Goal: Transaction & Acquisition: Purchase product/service

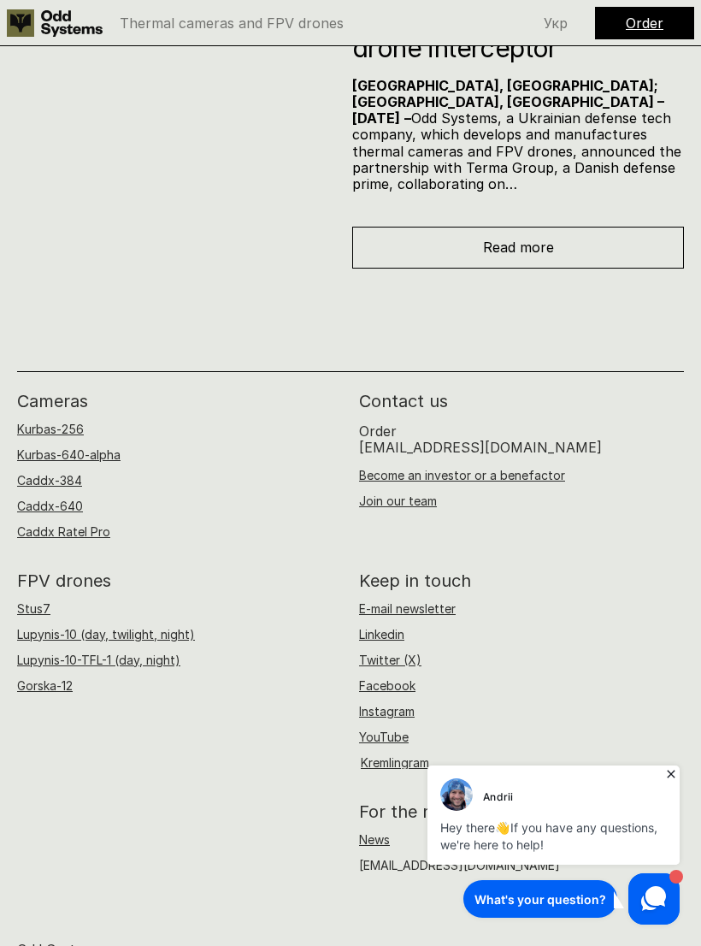
scroll to position [10227, 0]
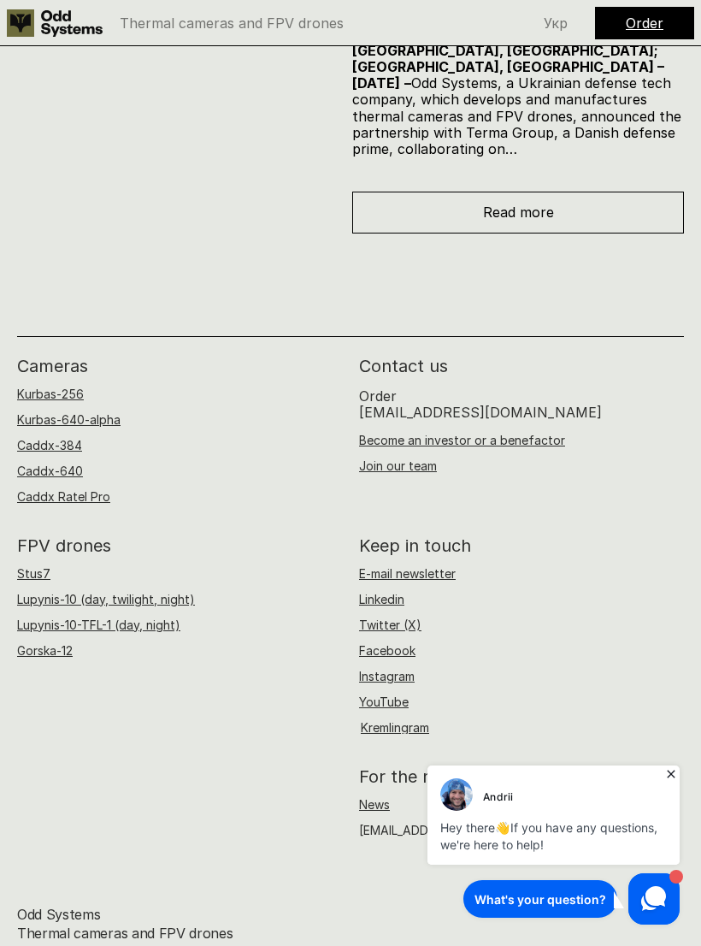
click at [69, 386] on link "Kurbas-256" at bounding box center [50, 393] width 67 height 15
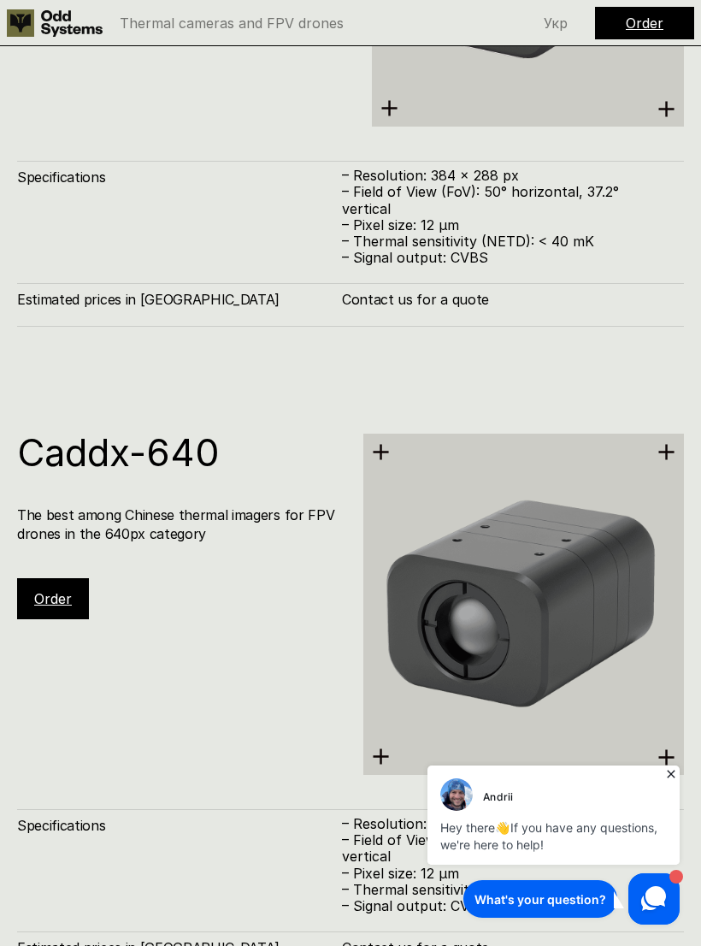
scroll to position [2136, 0]
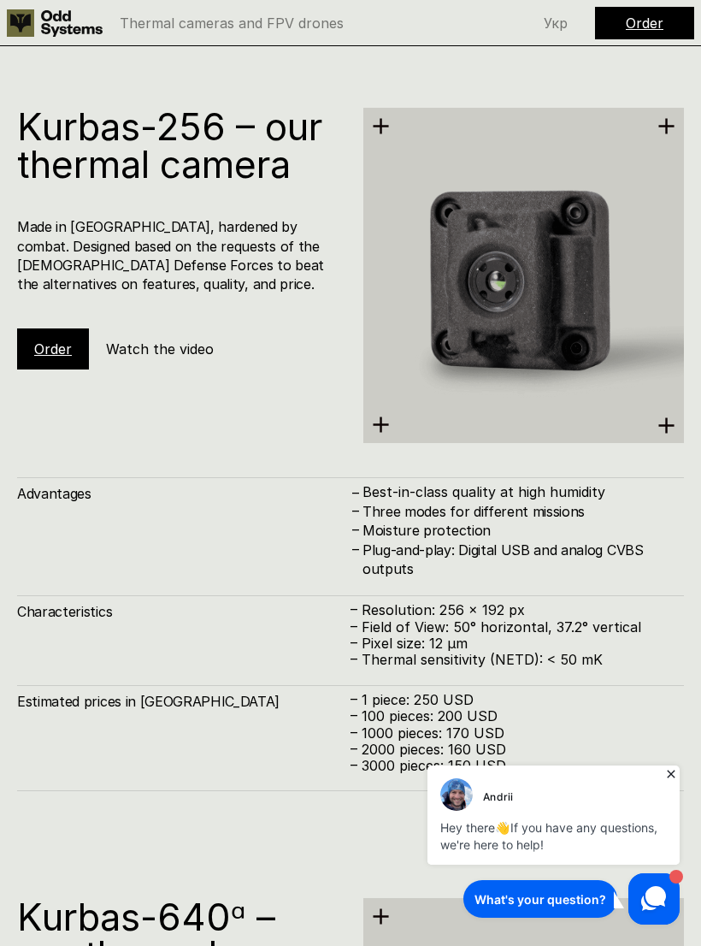
click at [671, 781] on icon at bounding box center [671, 773] width 17 height 17
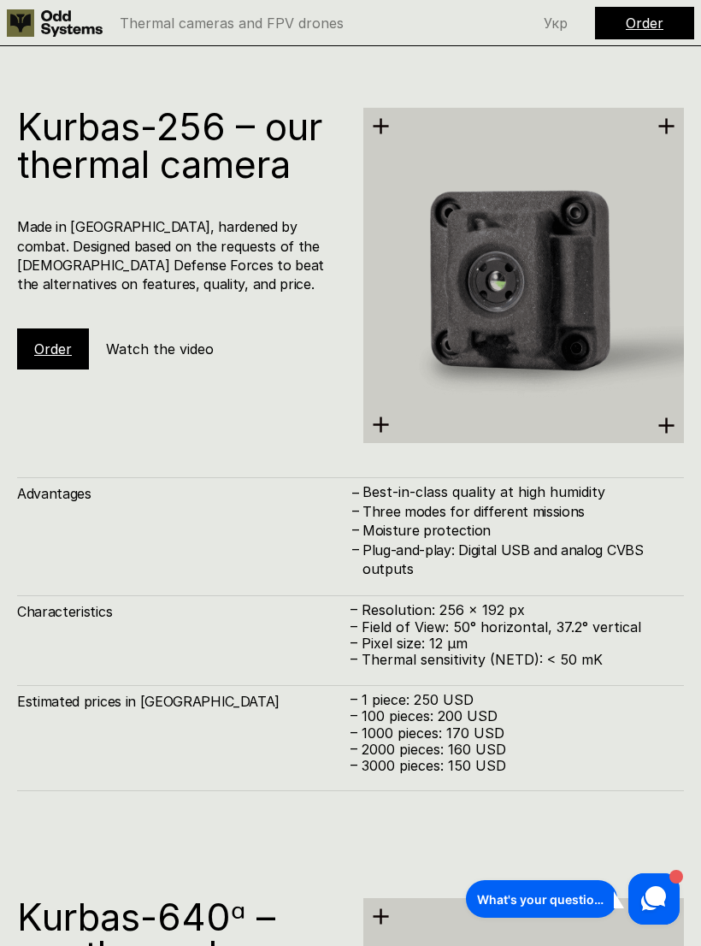
click at [651, 27] on link "Order" at bounding box center [645, 23] width 38 height 17
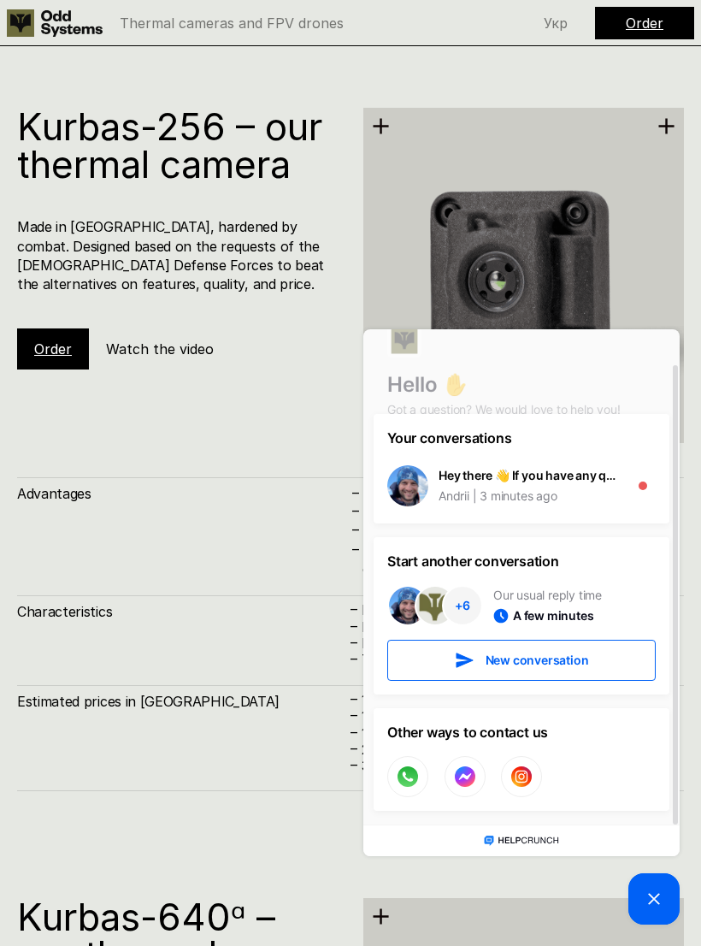
scroll to position [0, 0]
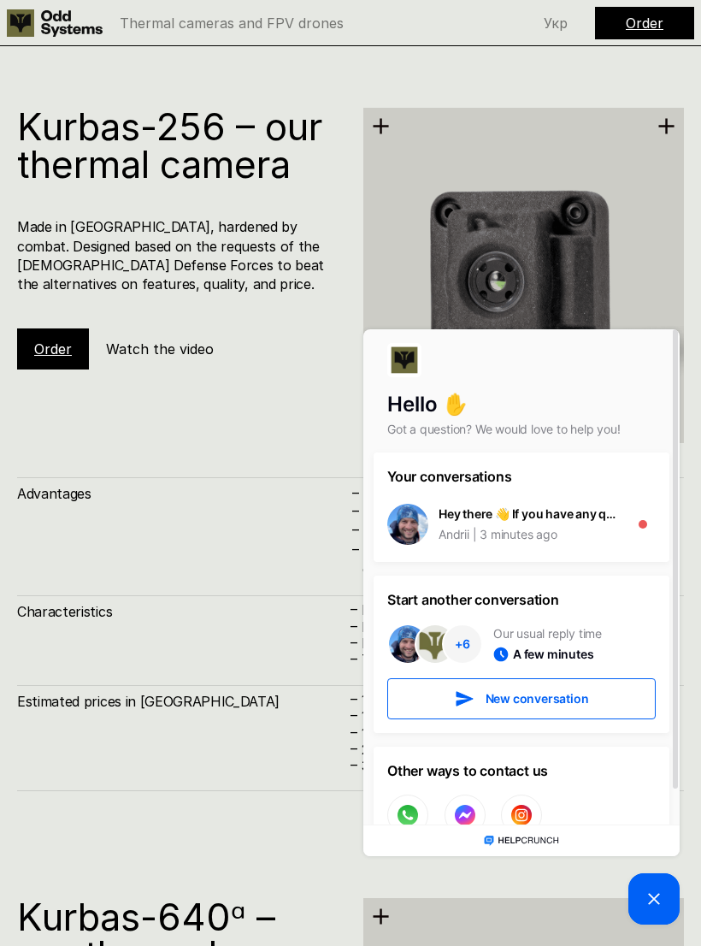
click at [647, 524] on div "1" at bounding box center [643, 524] width 26 height 26
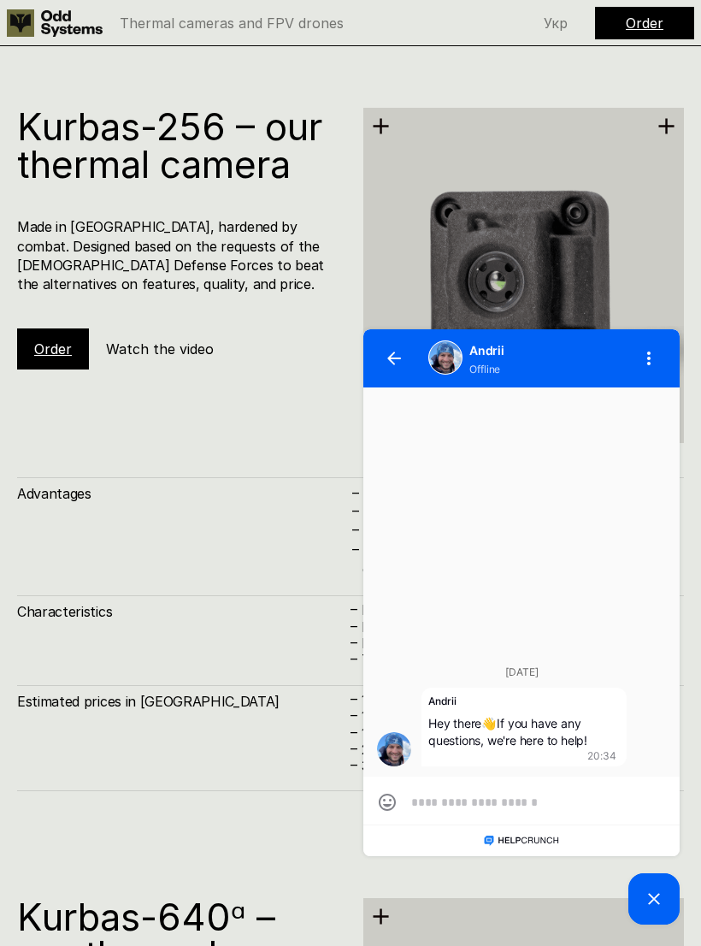
click at [401, 362] on button "button" at bounding box center [394, 358] width 41 height 41
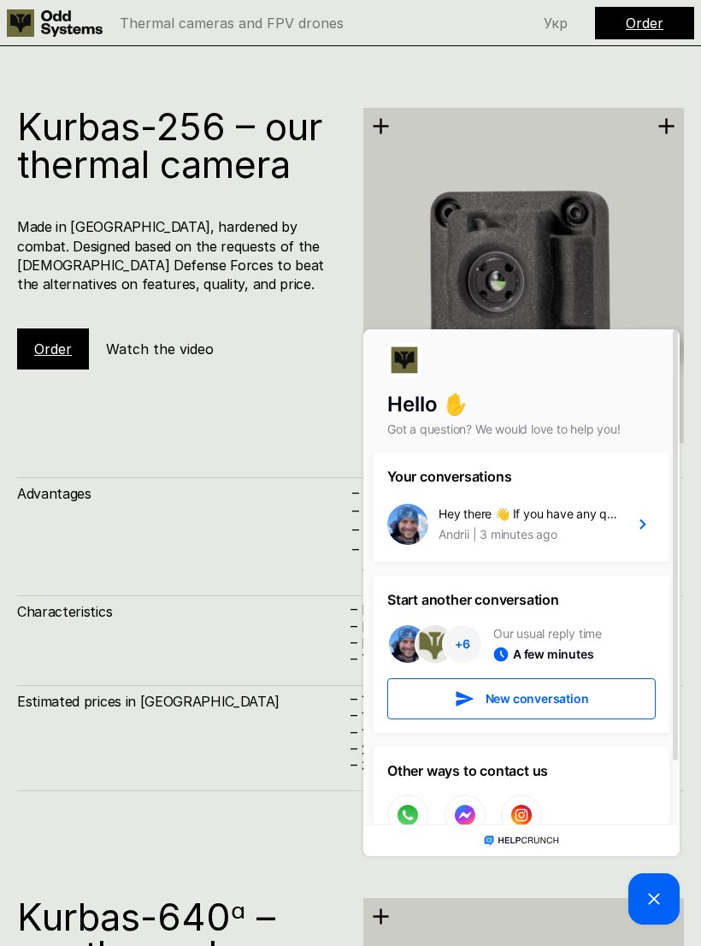
click at [321, 524] on div "Advantages – Best-in-class quality at high humidity – Three modes for different…" at bounding box center [350, 528] width 667 height 102
click at [301, 588] on div "Advantages – Best-in-class quality at high humidity – Three modes for different…" at bounding box center [350, 634] width 667 height 314
click at [295, 366] on div "Kurbas-256 – our thermal camera Made in Ukraine, hardened by combat. Designed b…" at bounding box center [350, 275] width 667 height 335
click at [664, 910] on picture at bounding box center [653, 898] width 51 height 51
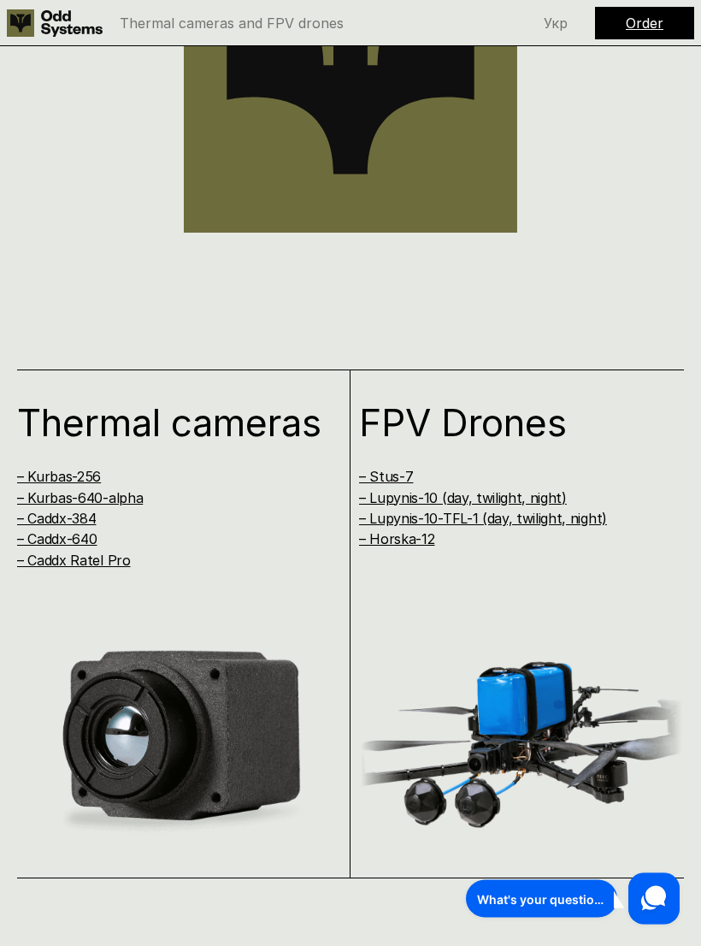
scroll to position [1259, 0]
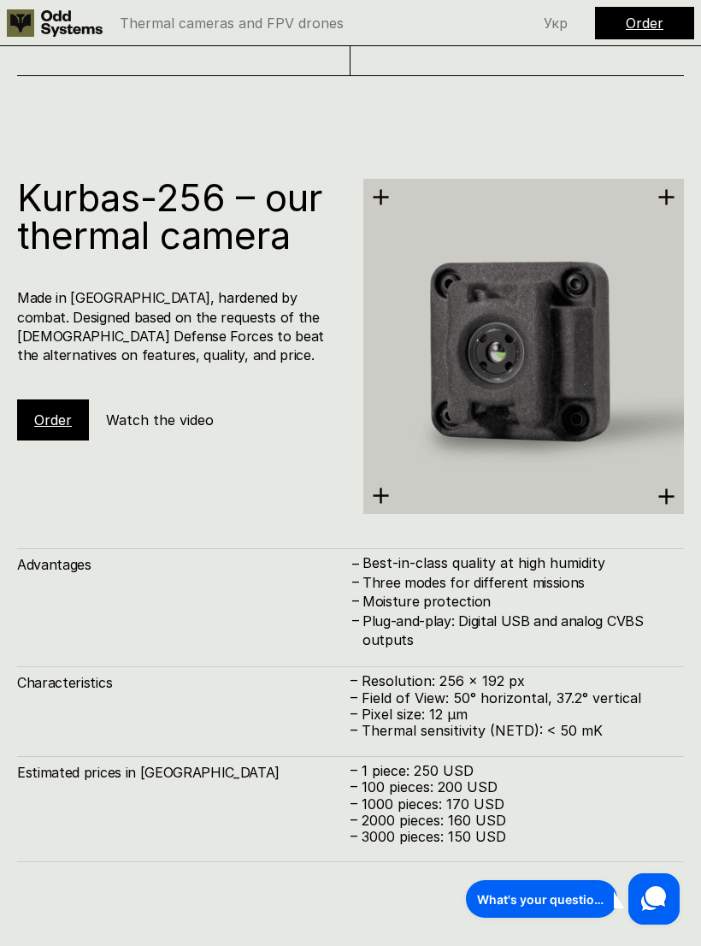
scroll to position [2099, 0]
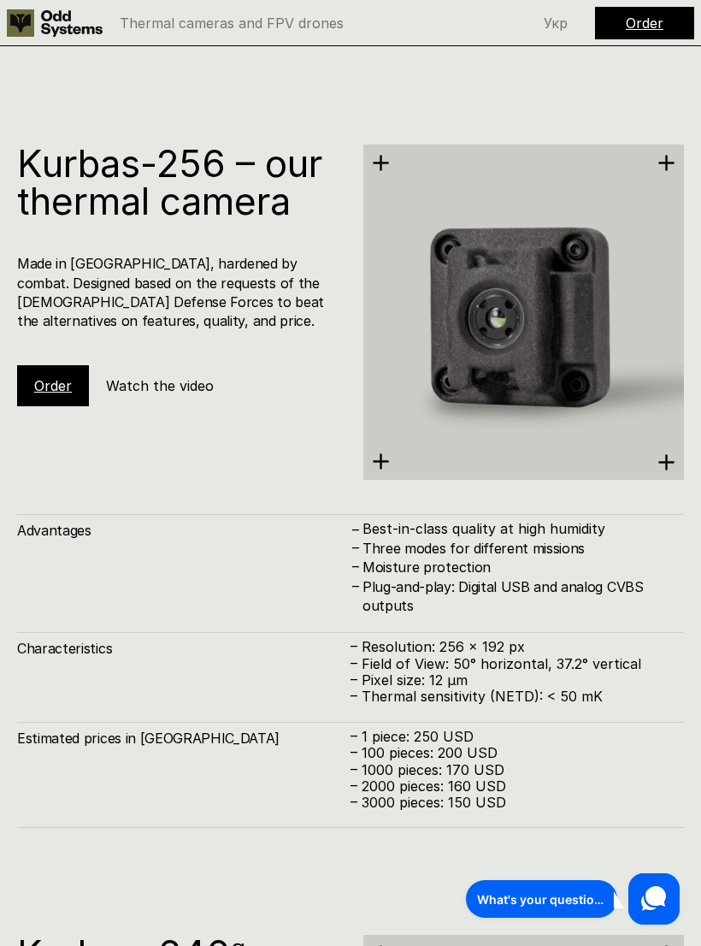
click at [70, 383] on link "Order" at bounding box center [53, 385] width 38 height 17
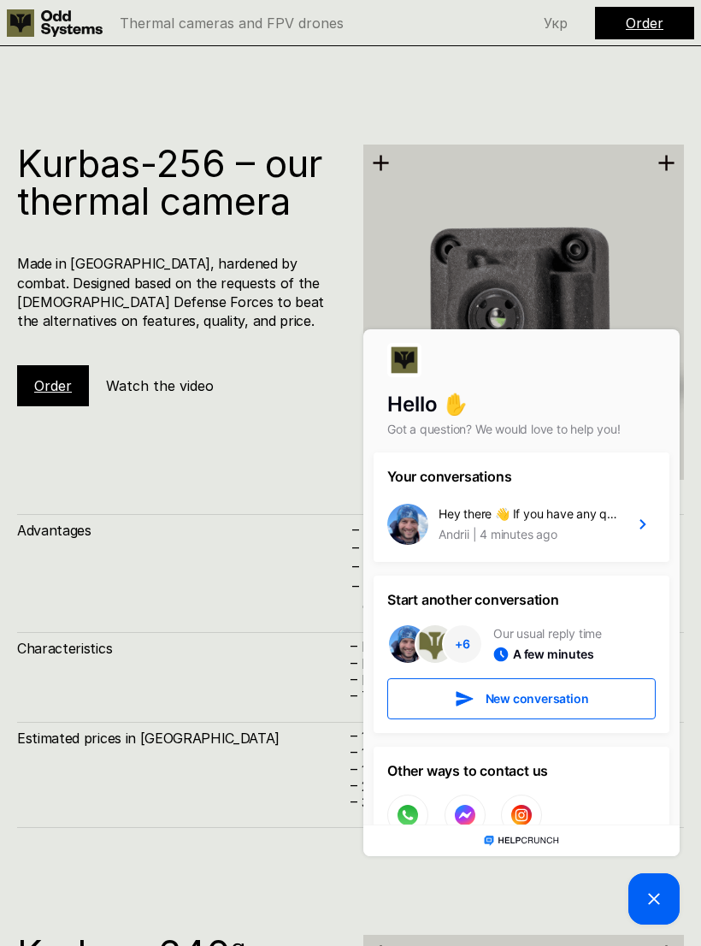
click at [646, 909] on picture at bounding box center [653, 898] width 51 height 51
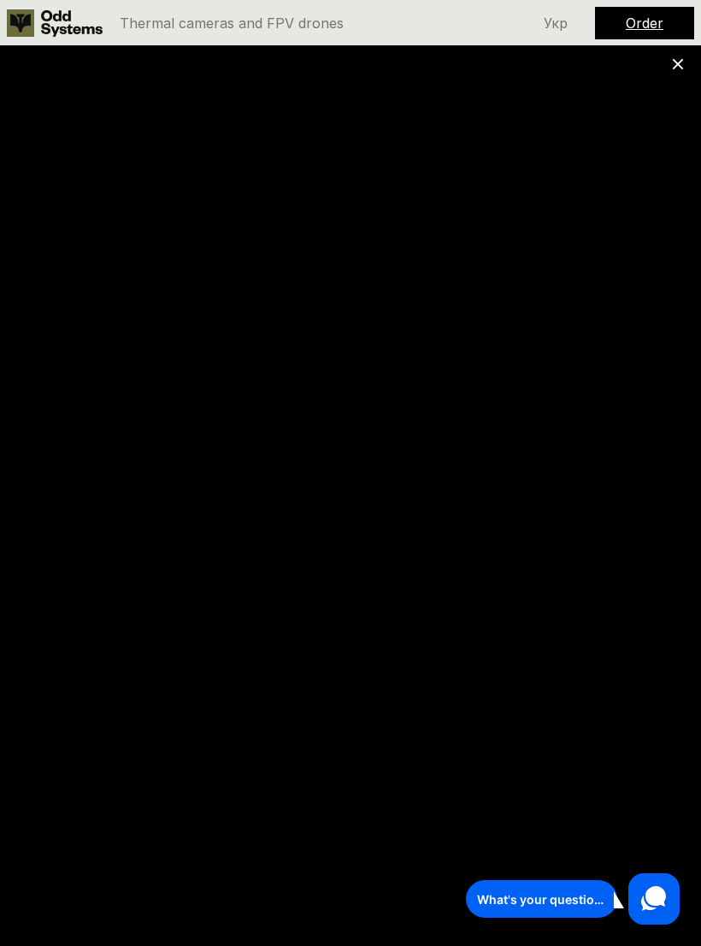
scroll to position [2171, 0]
click at [669, 82] on icon at bounding box center [666, 91] width 18 height 18
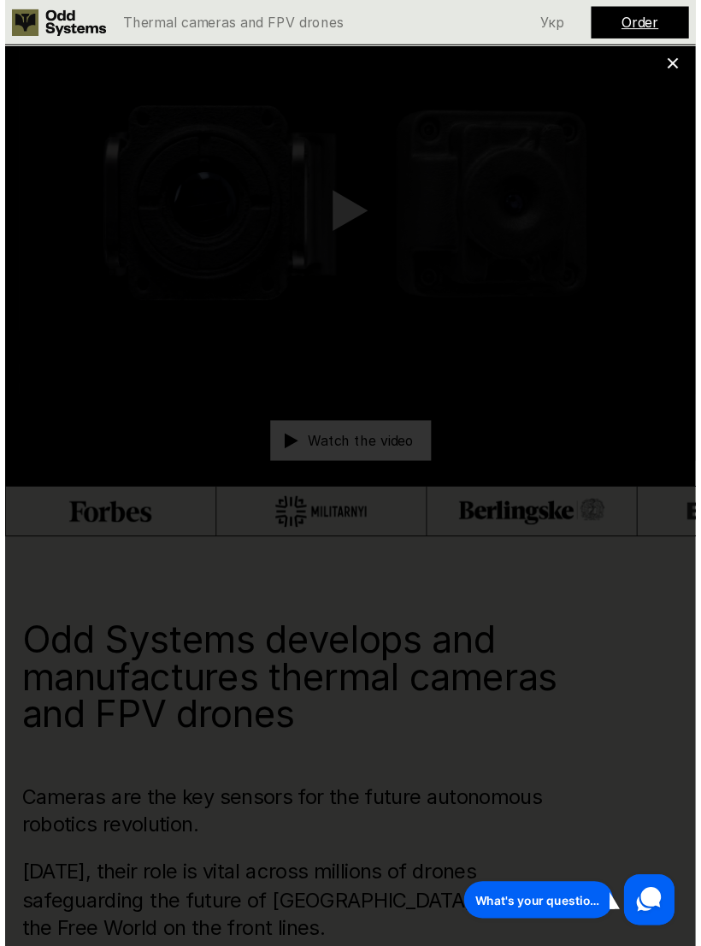
scroll to position [28, 0]
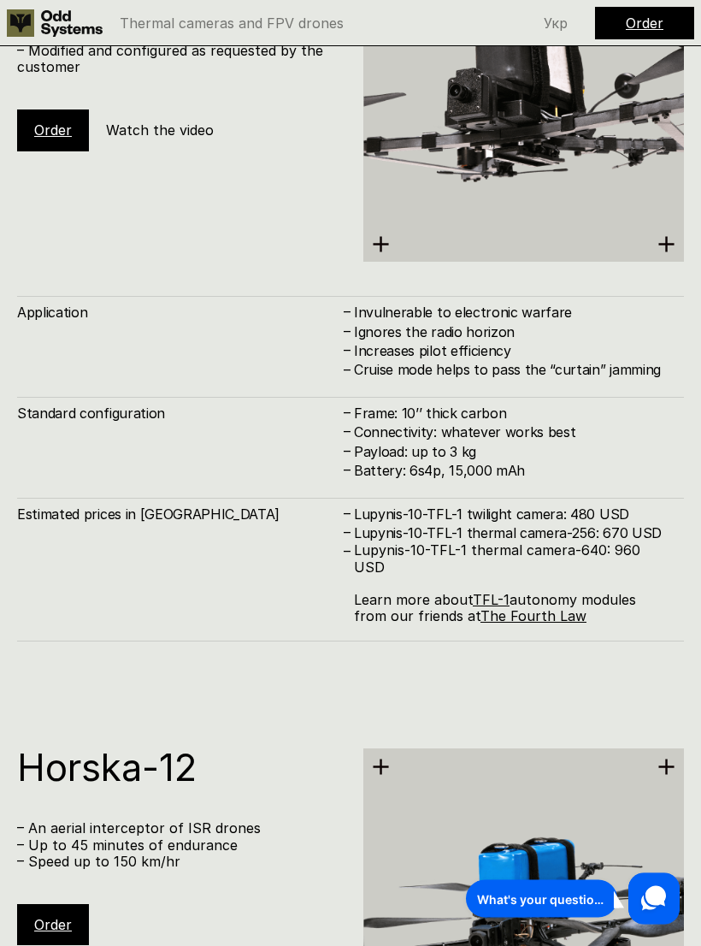
scroll to position [7116, 0]
click at [526, 607] on link "The Fourth Law" at bounding box center [533, 615] width 106 height 17
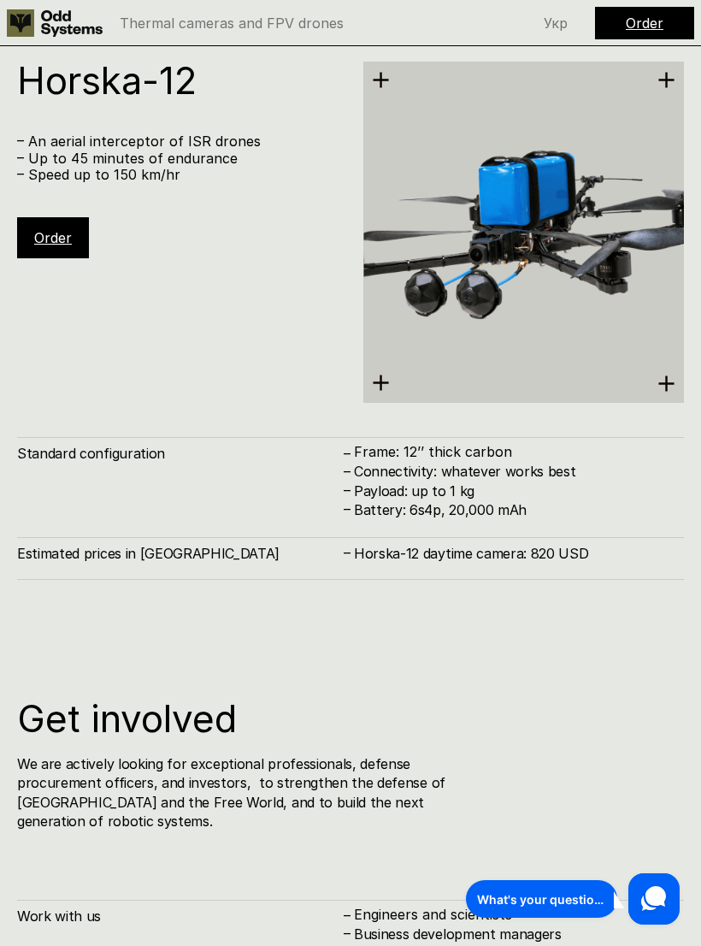
scroll to position [7839, 0]
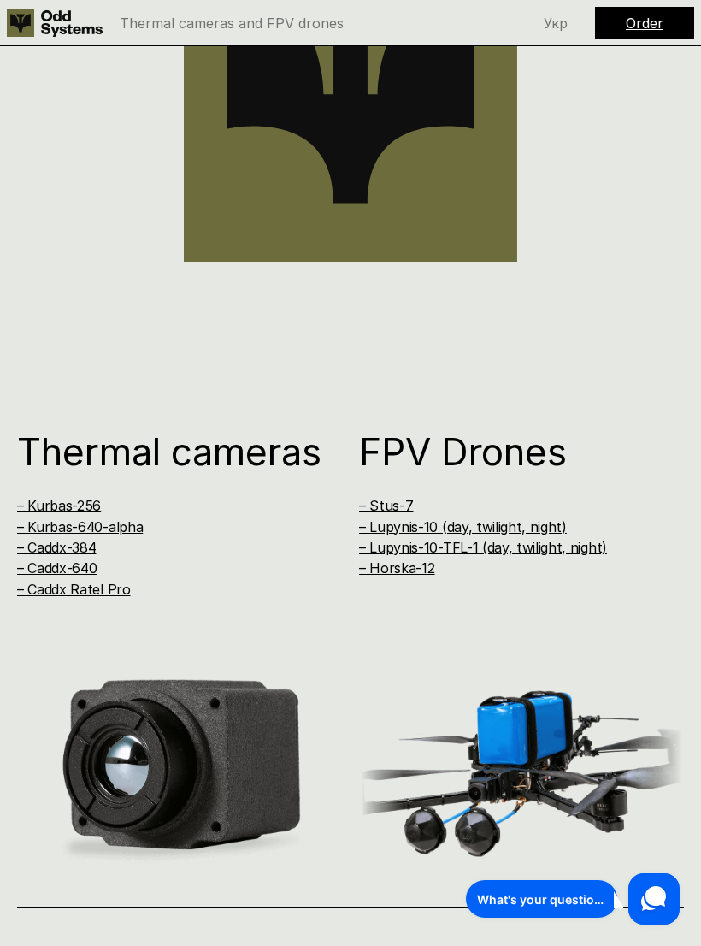
scroll to position [10227, 0]
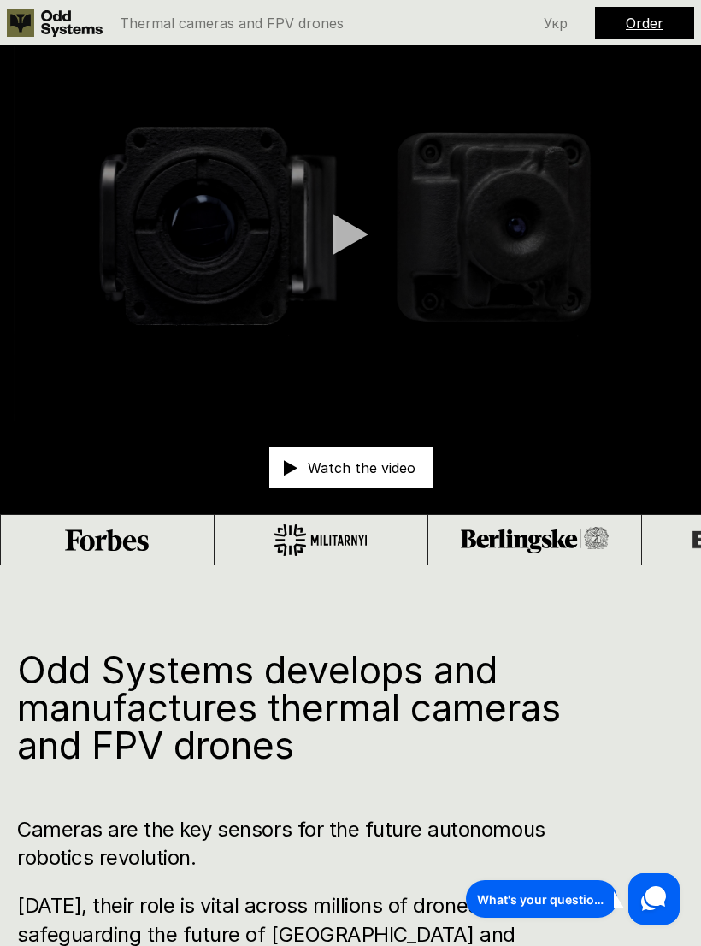
click at [427, 108] on video at bounding box center [350, 233] width 701 height 374
click at [645, 293] on video at bounding box center [350, 233] width 701 height 374
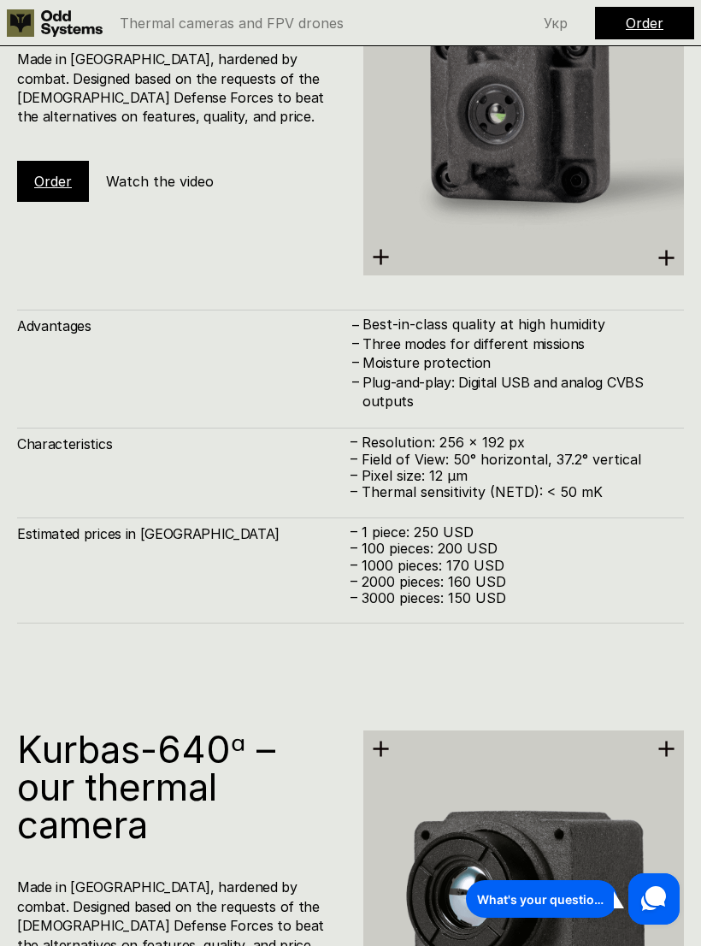
scroll to position [2311, 0]
